Goal: Task Accomplishment & Management: Manage account settings

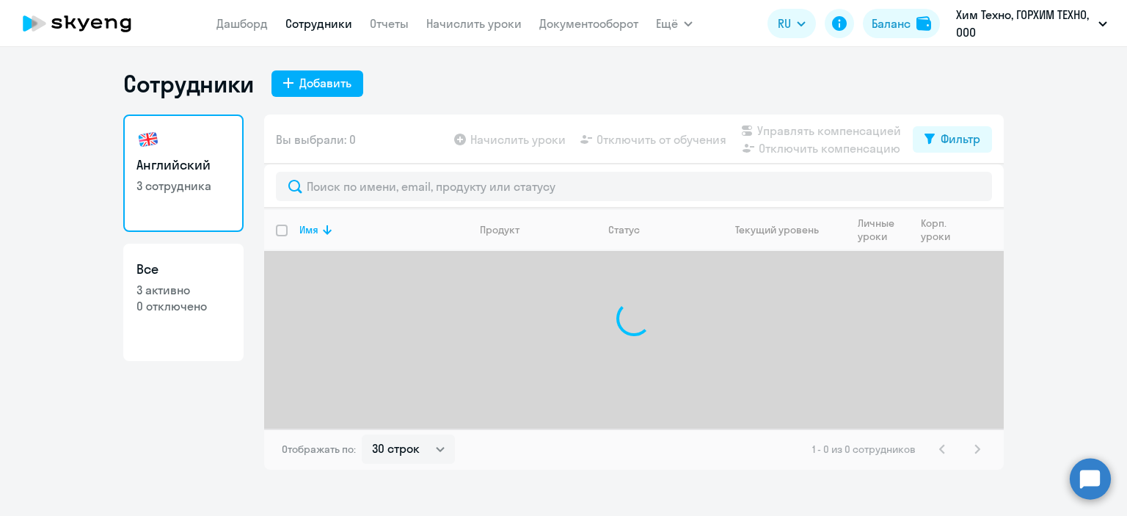
select select "30"
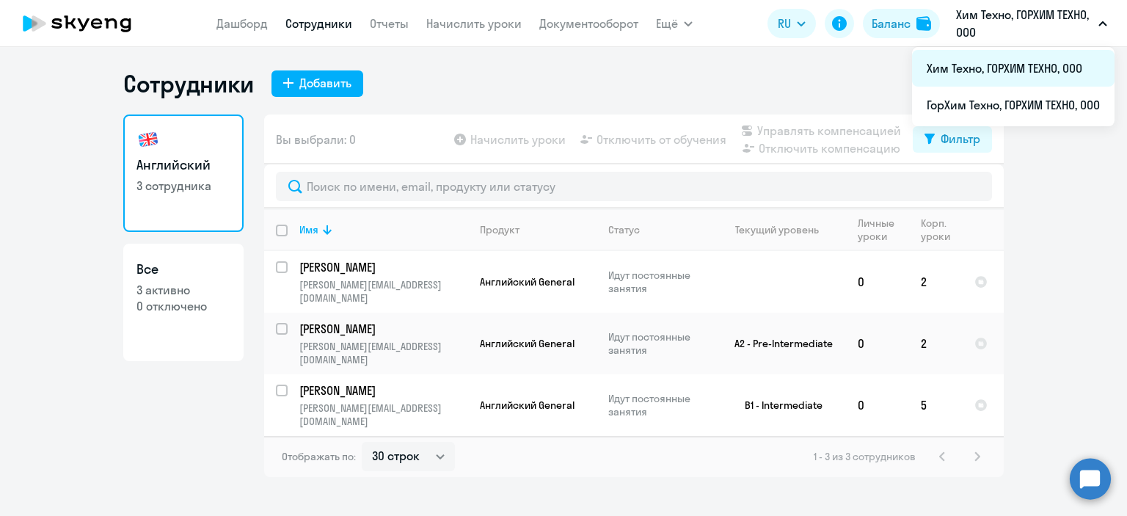
click at [1005, 57] on li "Хим Техно, ГОРХИМ ТЕХНО, ООО" at bounding box center [1013, 68] width 203 height 37
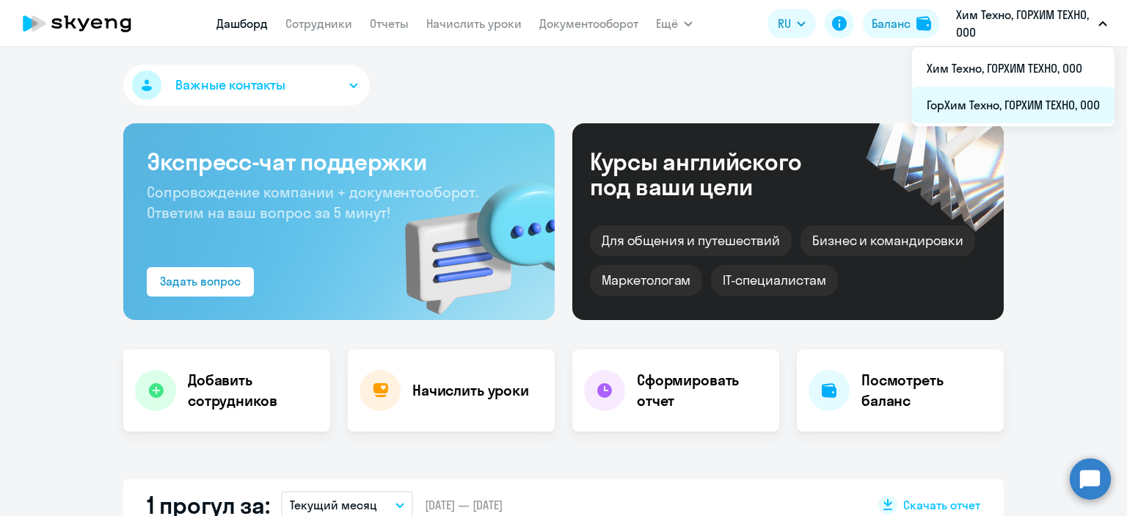
click at [975, 87] on li "ГорХим Техно, ГОРХИМ ТЕХНО, ООО" at bounding box center [1013, 105] width 203 height 37
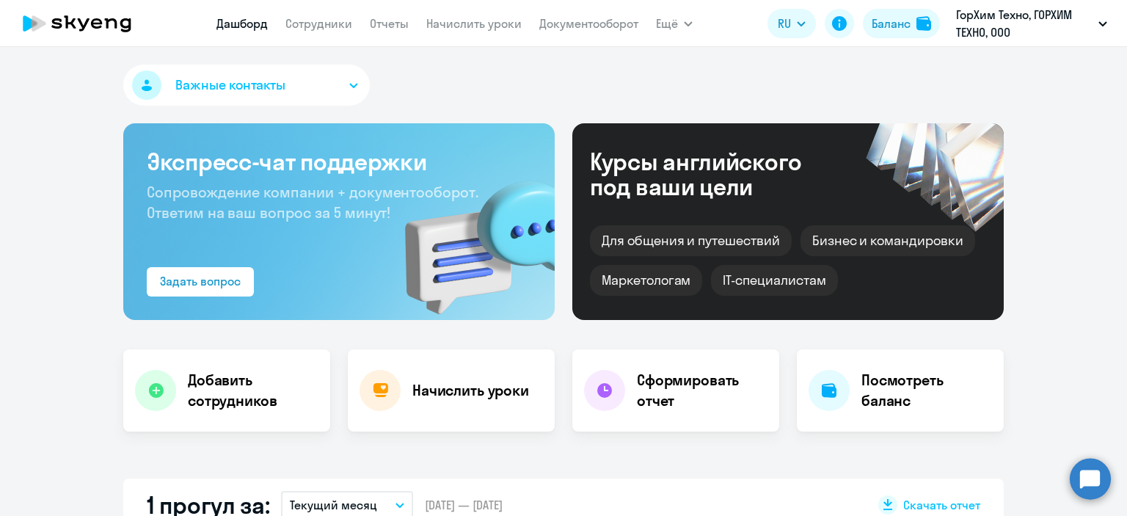
click at [293, 15] on app-menu-item-link "Сотрудники" at bounding box center [318, 24] width 67 height 18
select select "30"
click at [296, 17] on link "Сотрудники" at bounding box center [318, 23] width 67 height 15
select select "30"
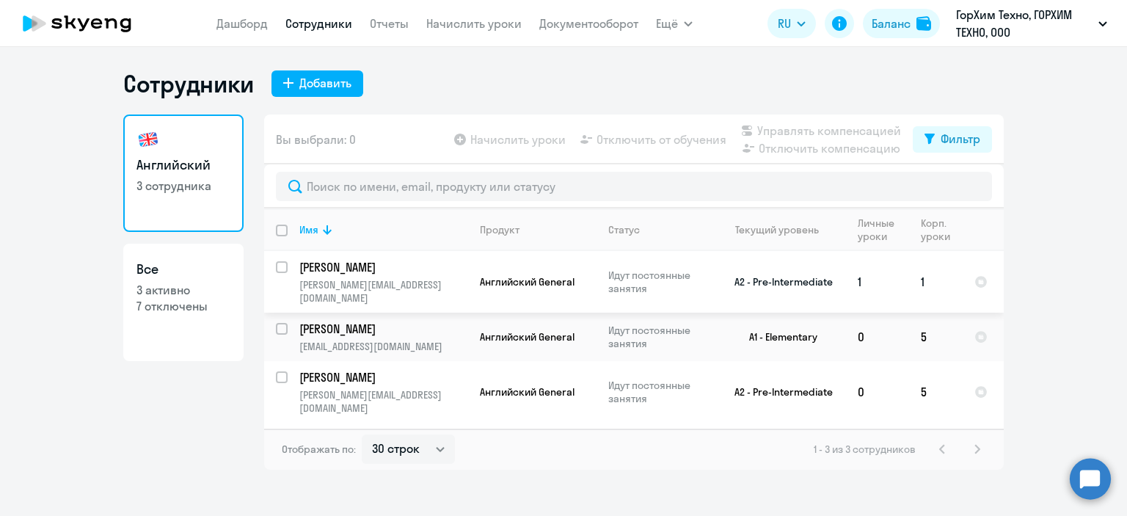
click at [283, 267] on input "select row 13890704" at bounding box center [290, 275] width 29 height 29
checkbox input "true"
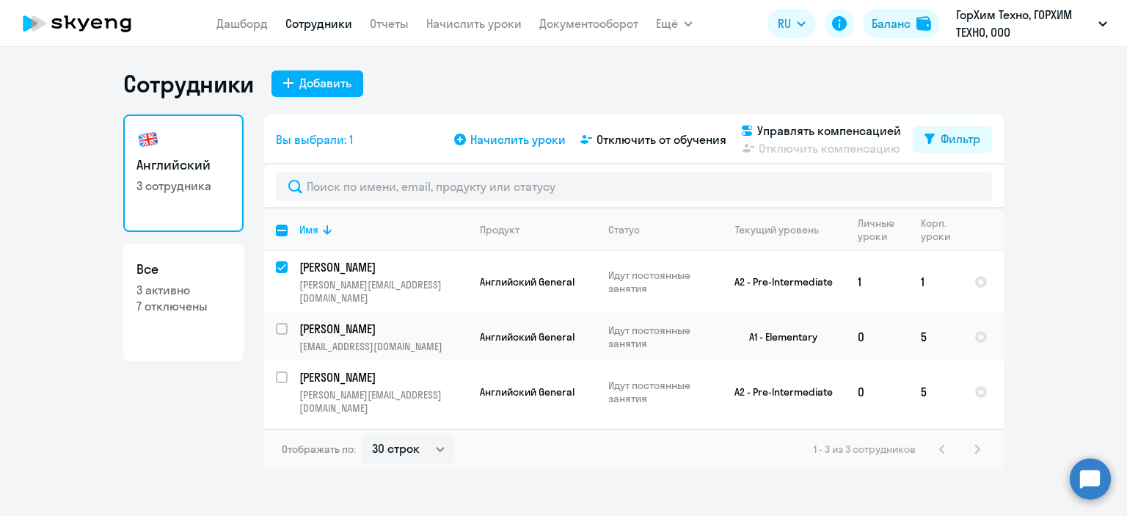
click at [505, 134] on span "Начислить уроки" at bounding box center [517, 140] width 95 height 18
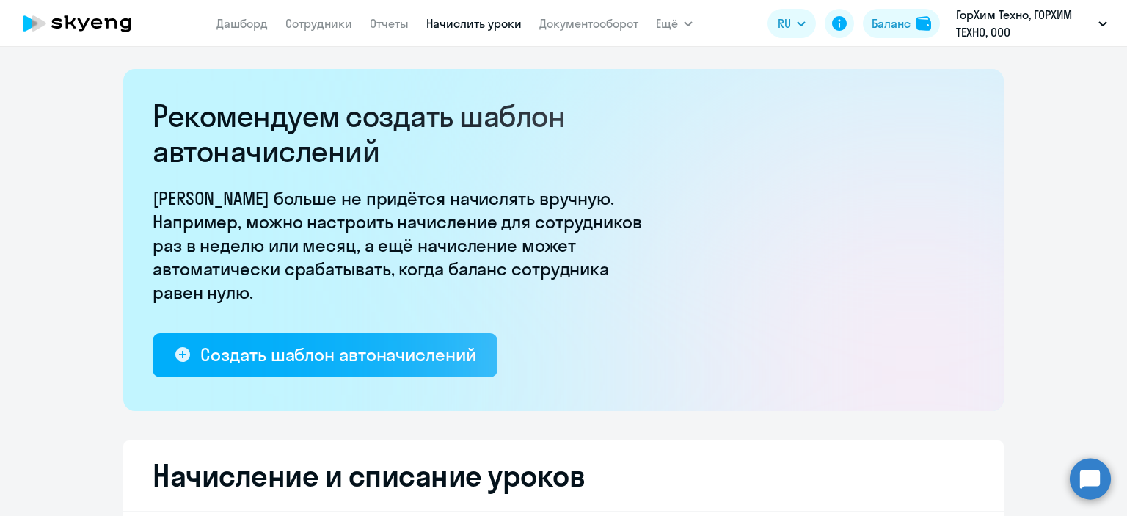
select select "10"
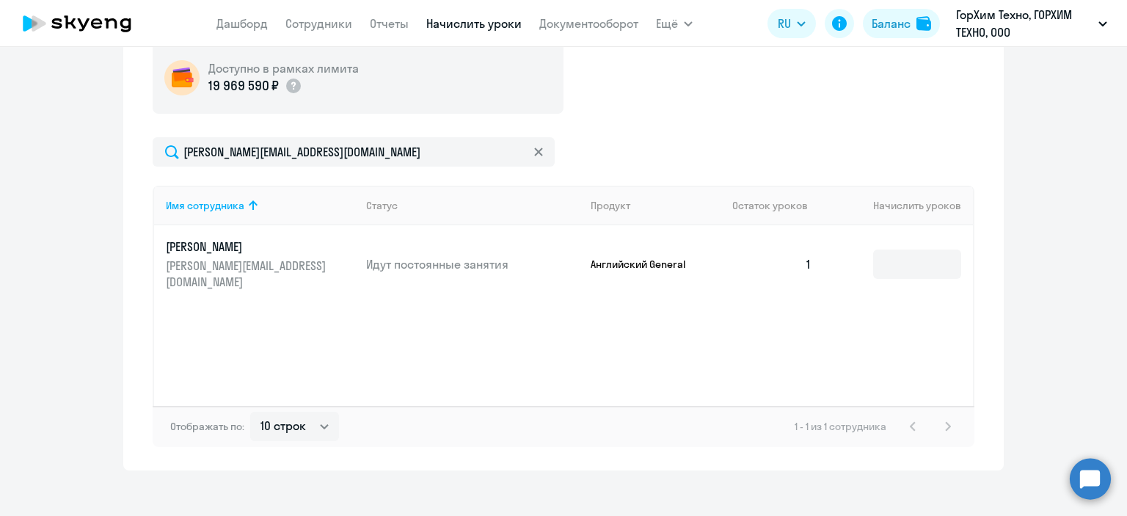
scroll to position [563, 0]
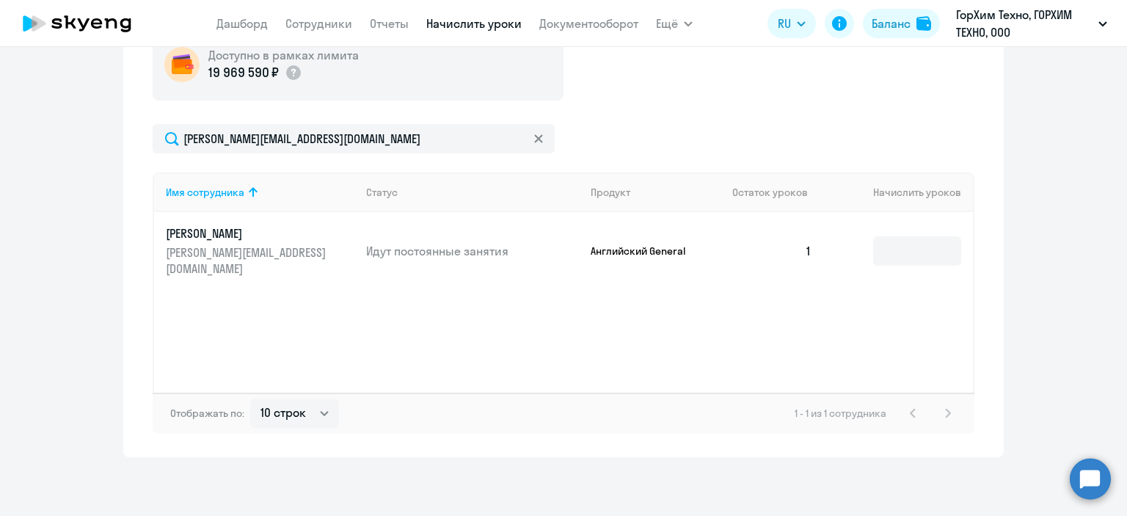
click at [903, 263] on td at bounding box center [898, 251] width 150 height 78
click at [902, 255] on input at bounding box center [917, 250] width 88 height 29
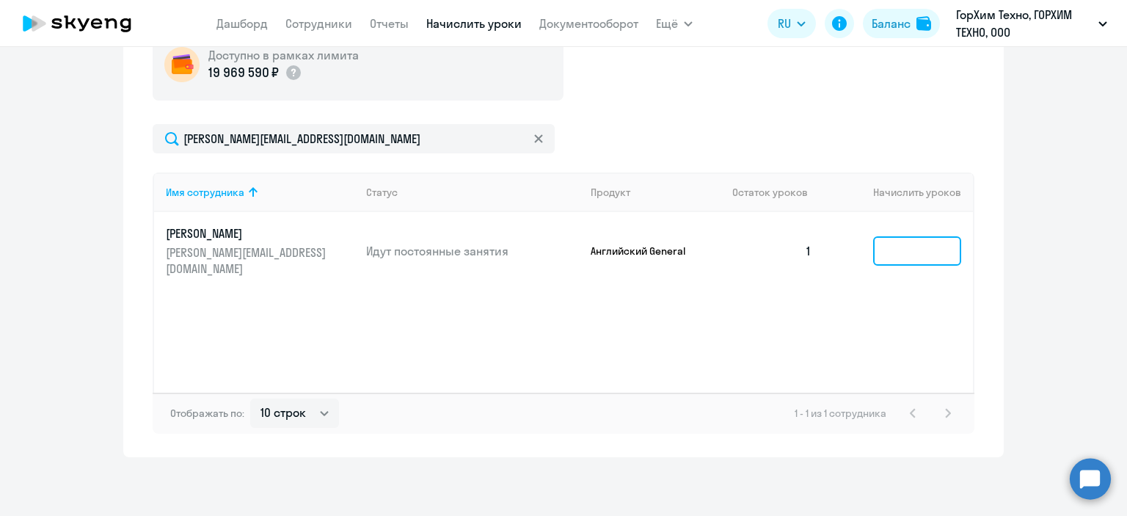
click at [902, 255] on input at bounding box center [917, 250] width 88 height 29
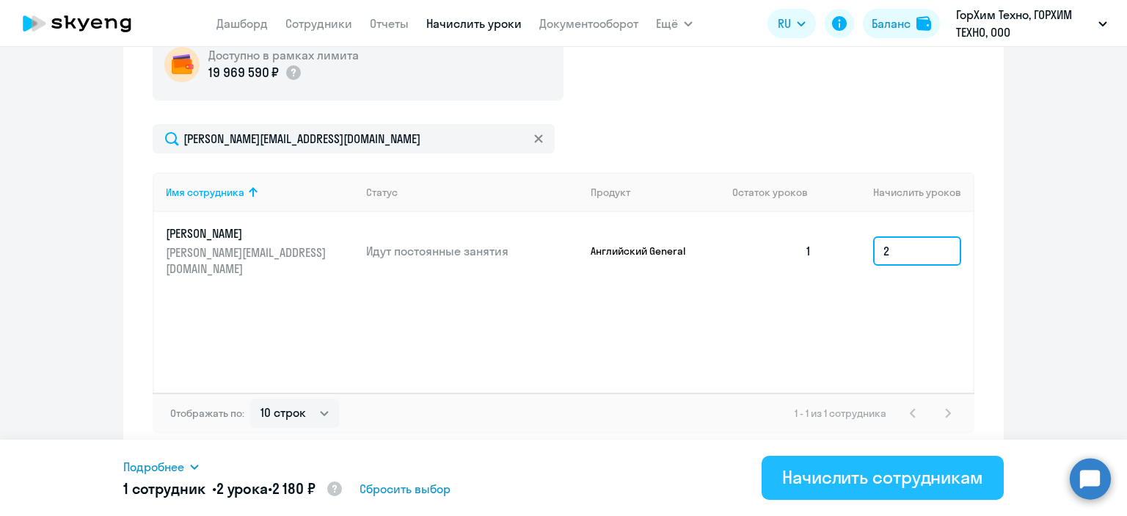
type input "2"
click at [856, 487] on div "Начислить сотрудникам" at bounding box center [882, 476] width 201 height 23
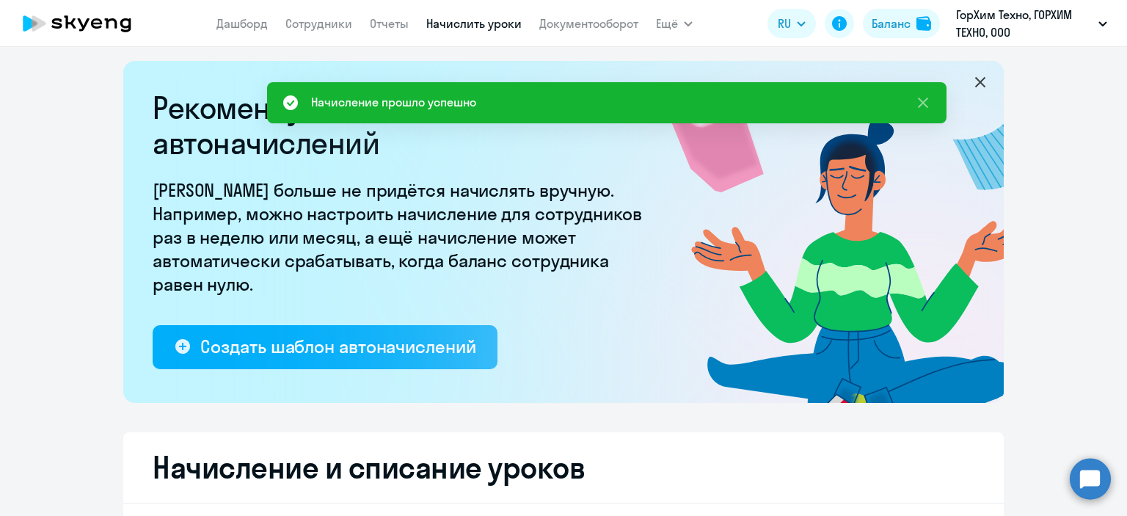
scroll to position [0, 0]
